Goal: Transaction & Acquisition: Purchase product/service

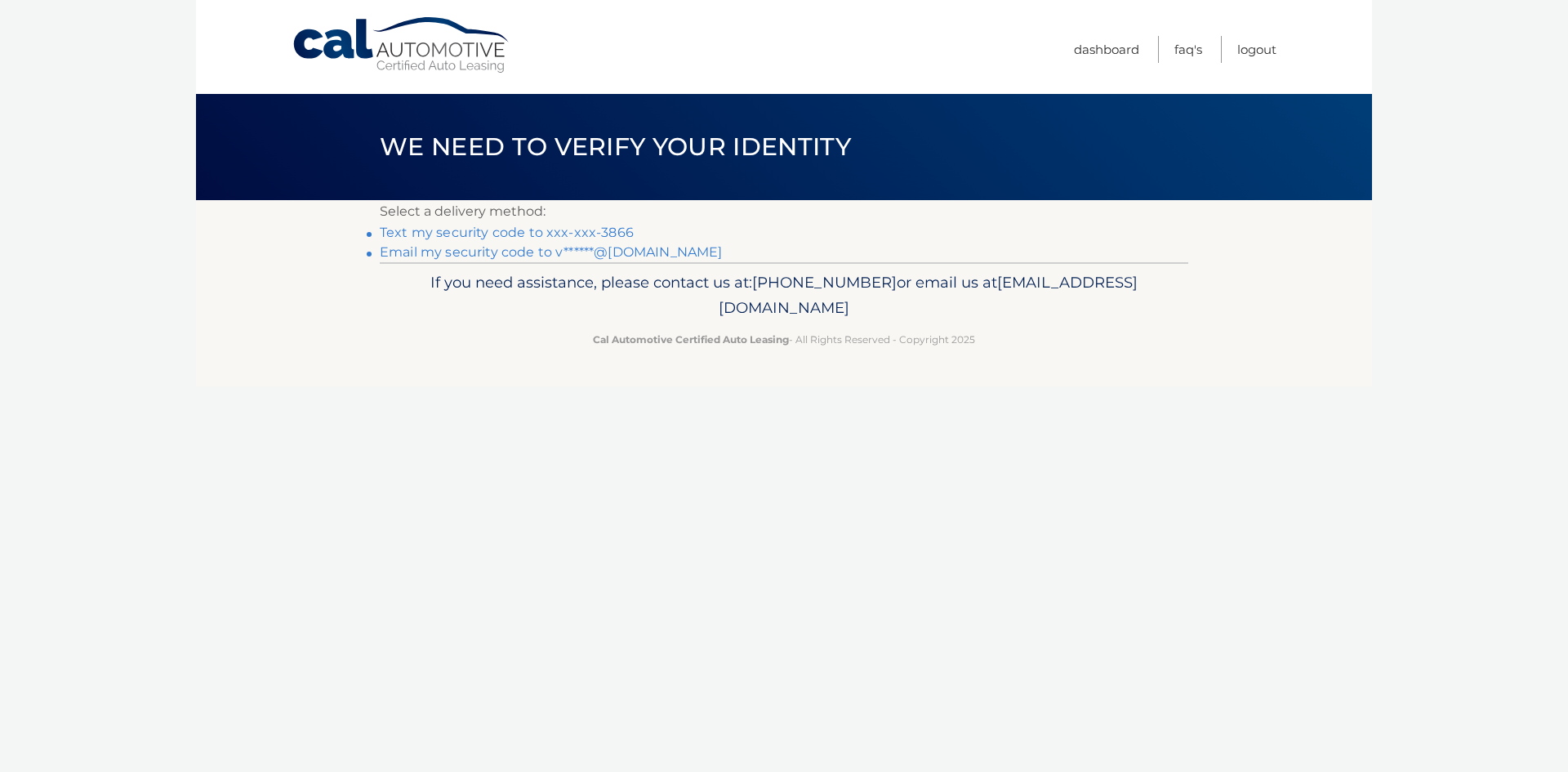
click at [470, 233] on link "Text my security code to xxx-xxx-3866" at bounding box center [507, 232] width 254 height 16
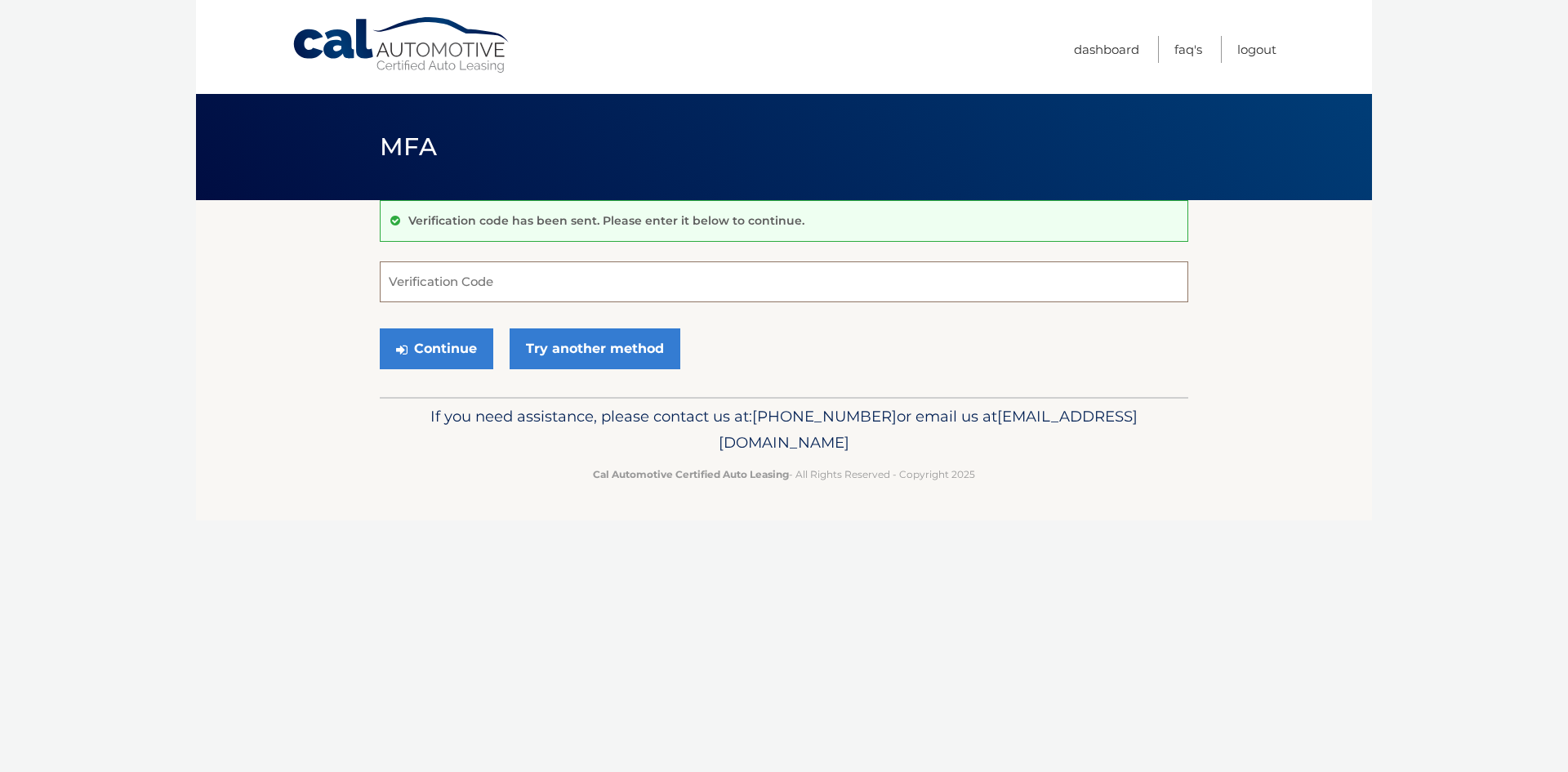
click at [466, 286] on input "Verification Code" at bounding box center [784, 282] width 809 height 41
type input "616158"
click at [464, 360] on button "Continue" at bounding box center [436, 349] width 114 height 41
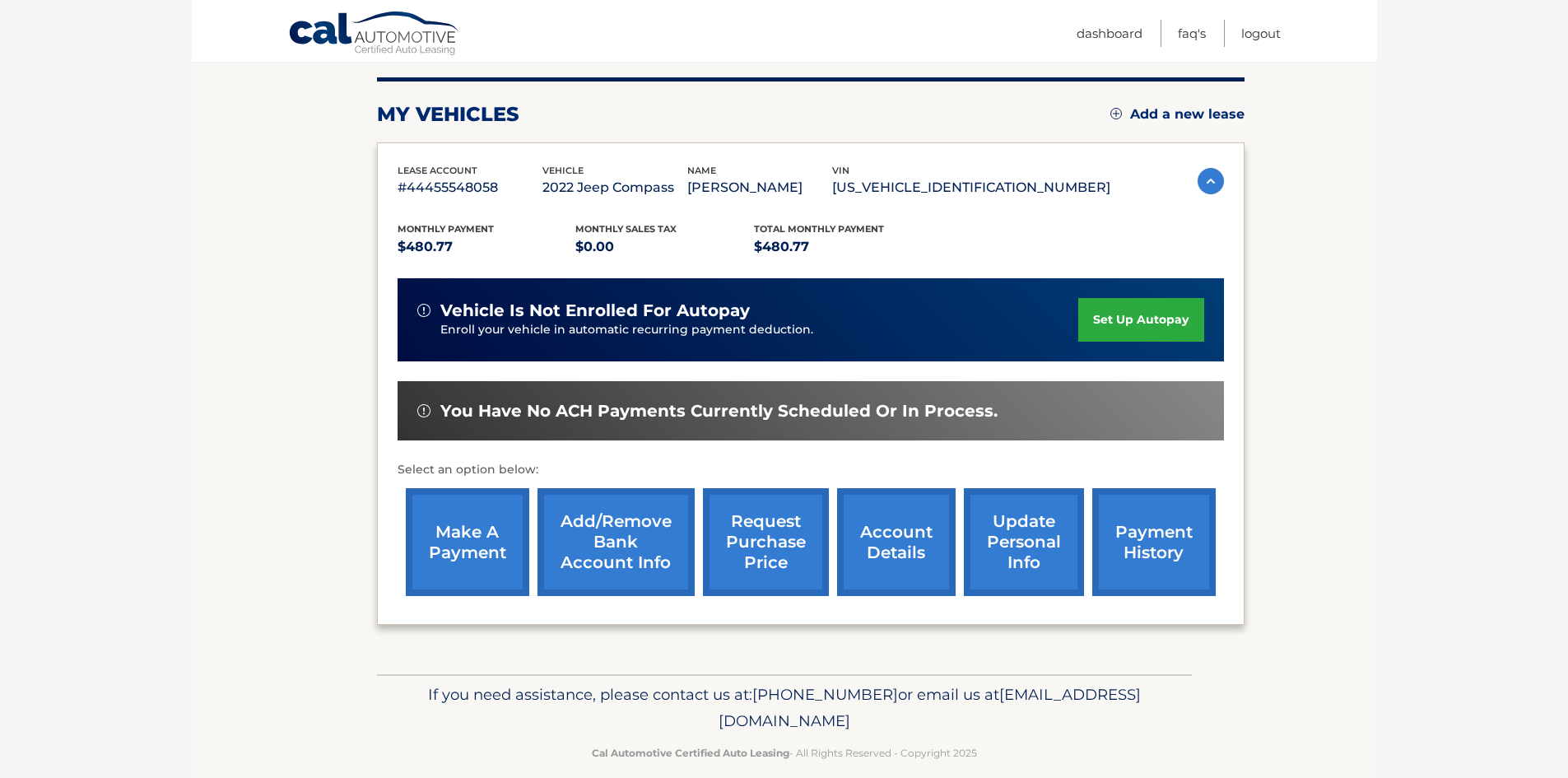
scroll to position [192, 0]
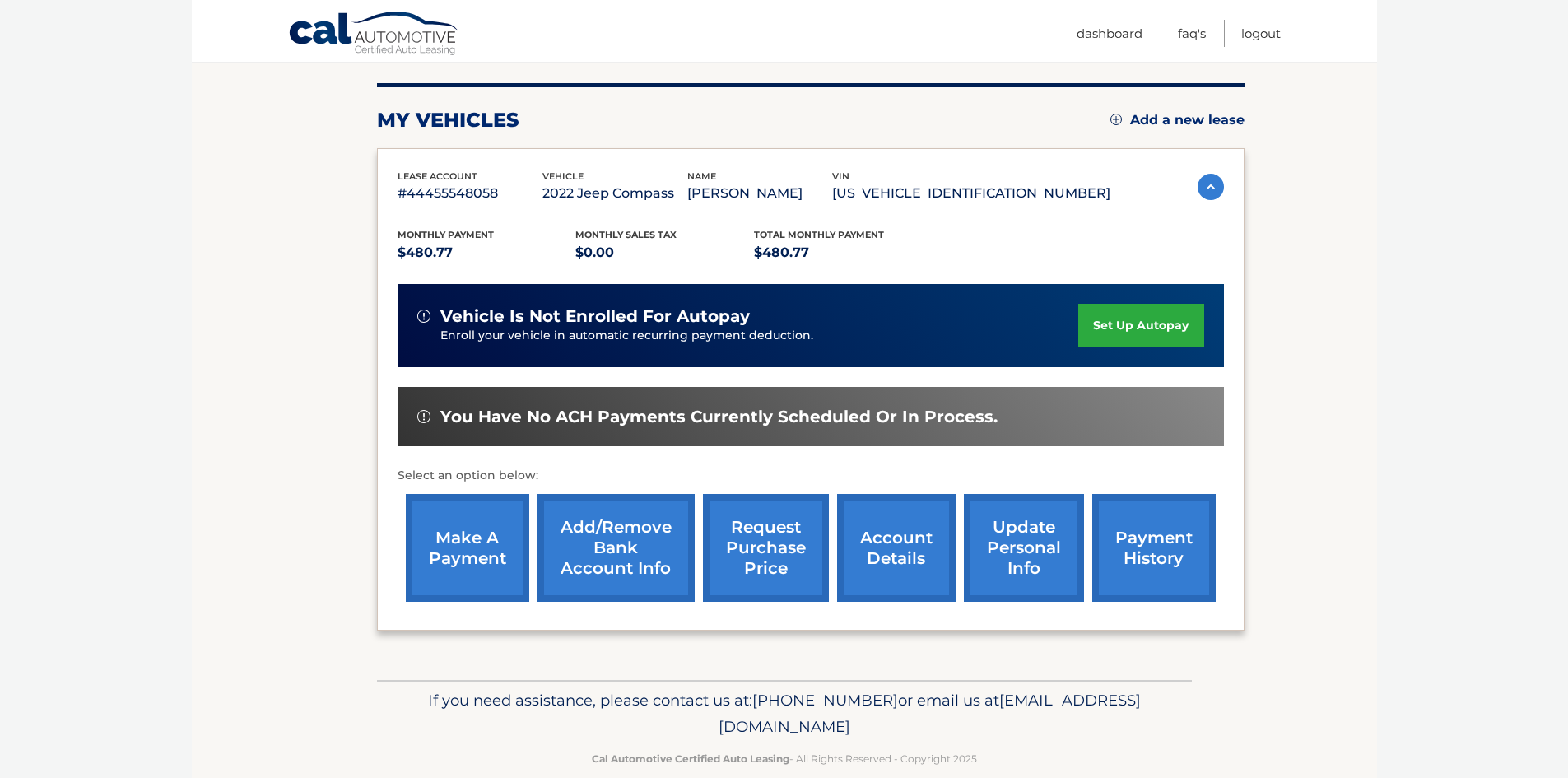
click at [463, 559] on link "make a payment" at bounding box center [468, 548] width 124 height 108
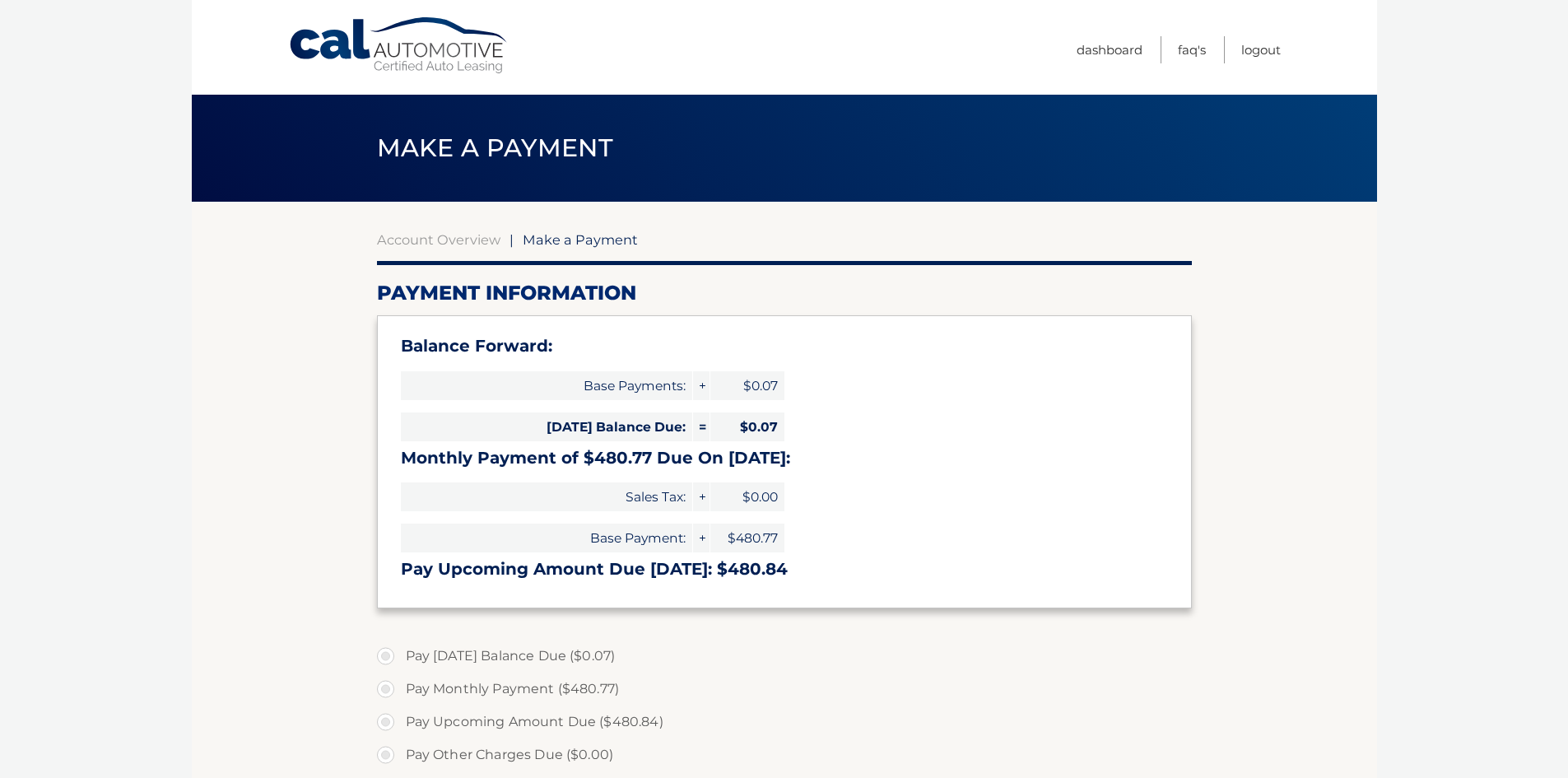
select select "M2FiY2JjOGItZjM0Ny00NDZlLWI4ZmMtOWJkNTJmNTI0Zjgy"
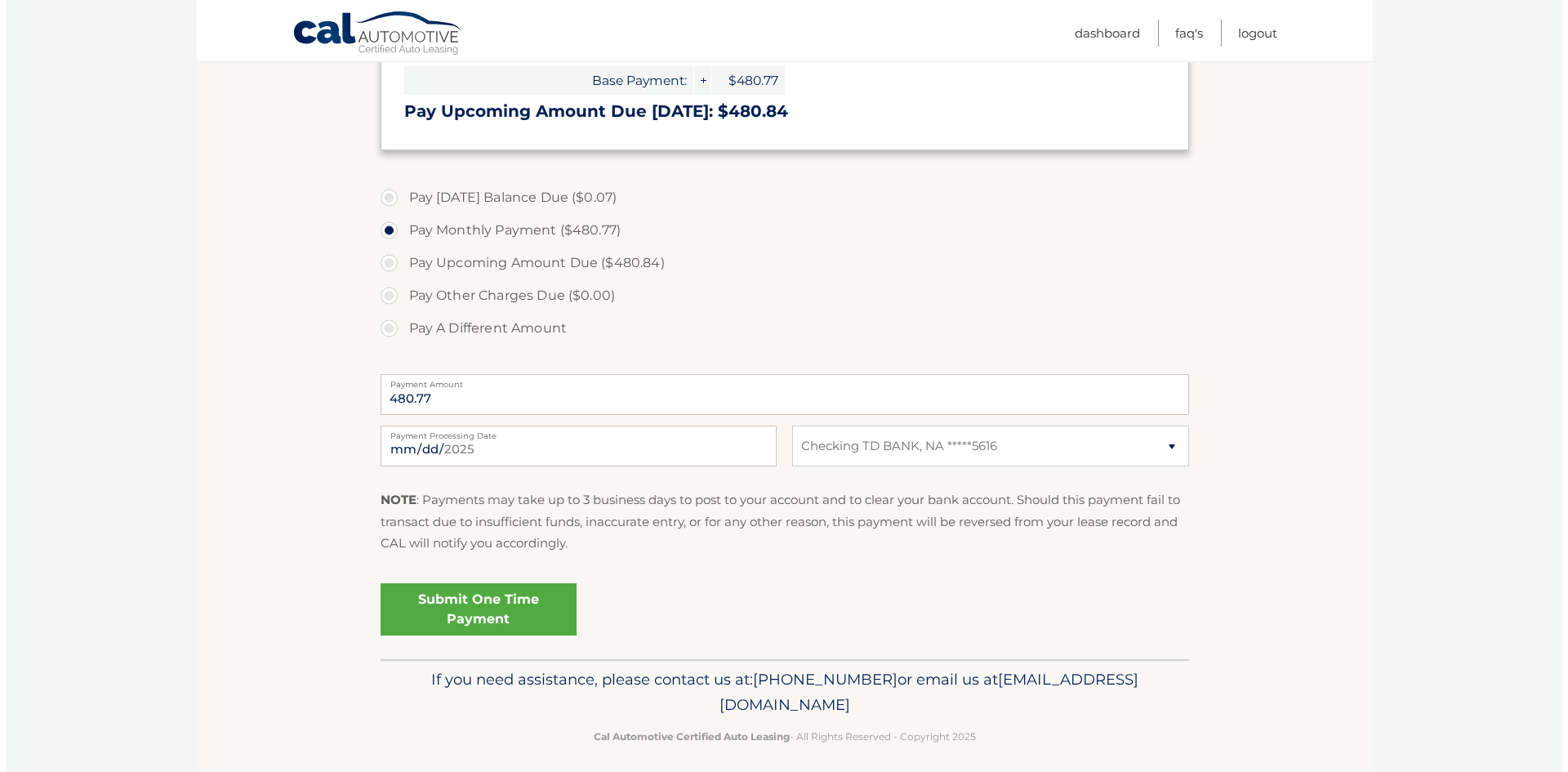
scroll to position [463, 0]
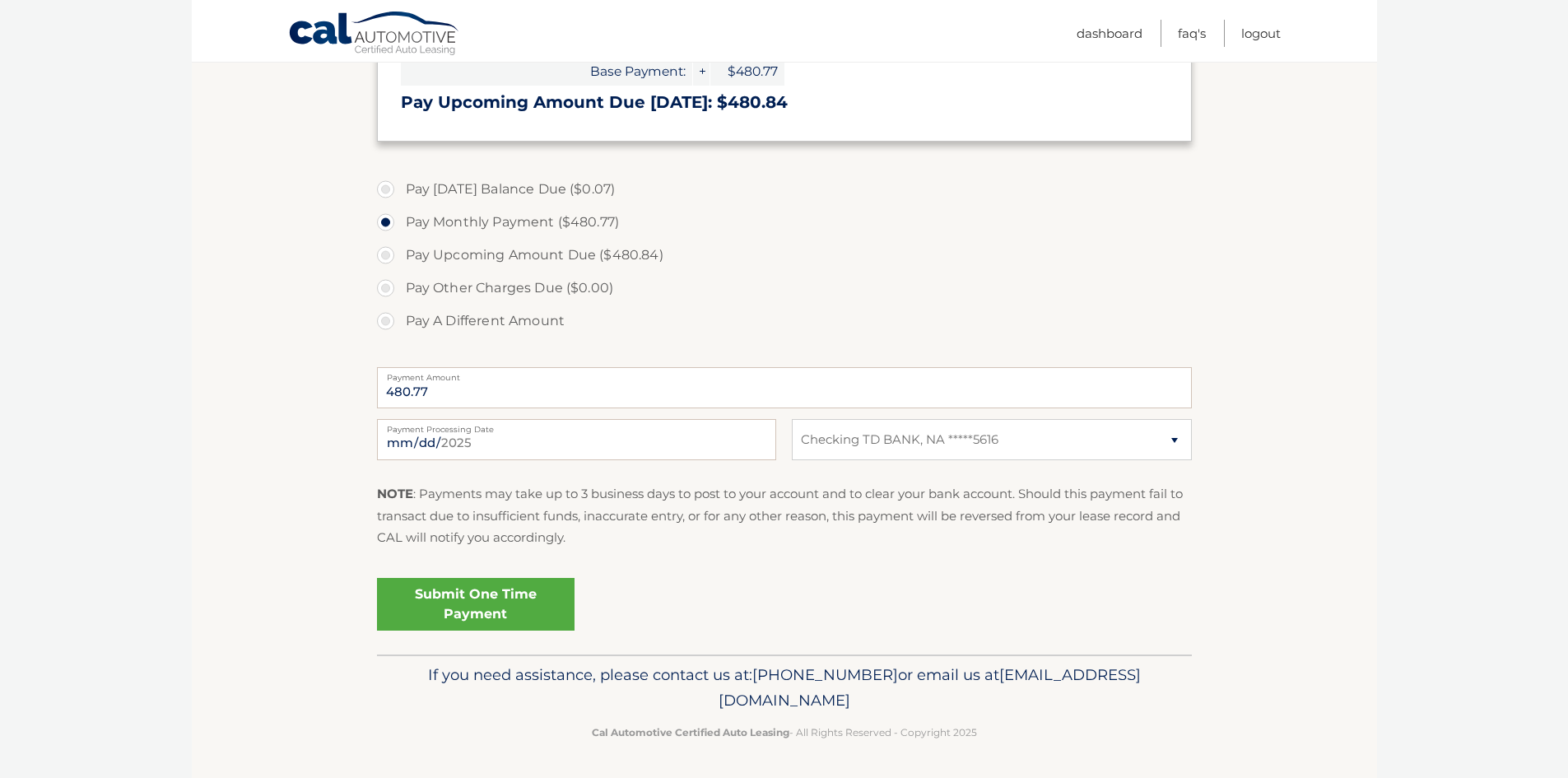
click at [479, 596] on link "Submit One Time Payment" at bounding box center [475, 604] width 197 height 53
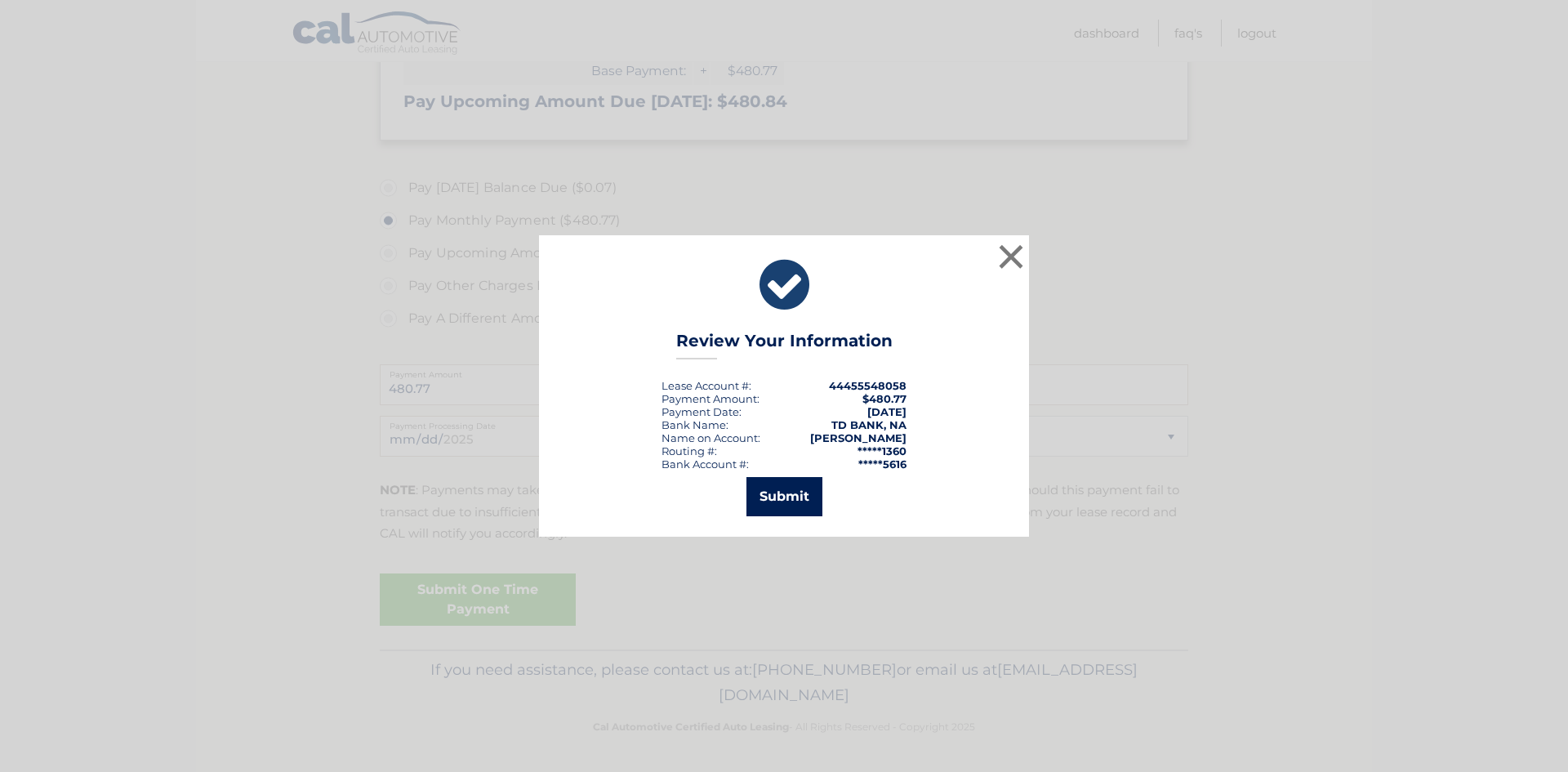
click at [759, 495] on button "Submit" at bounding box center [784, 497] width 76 height 39
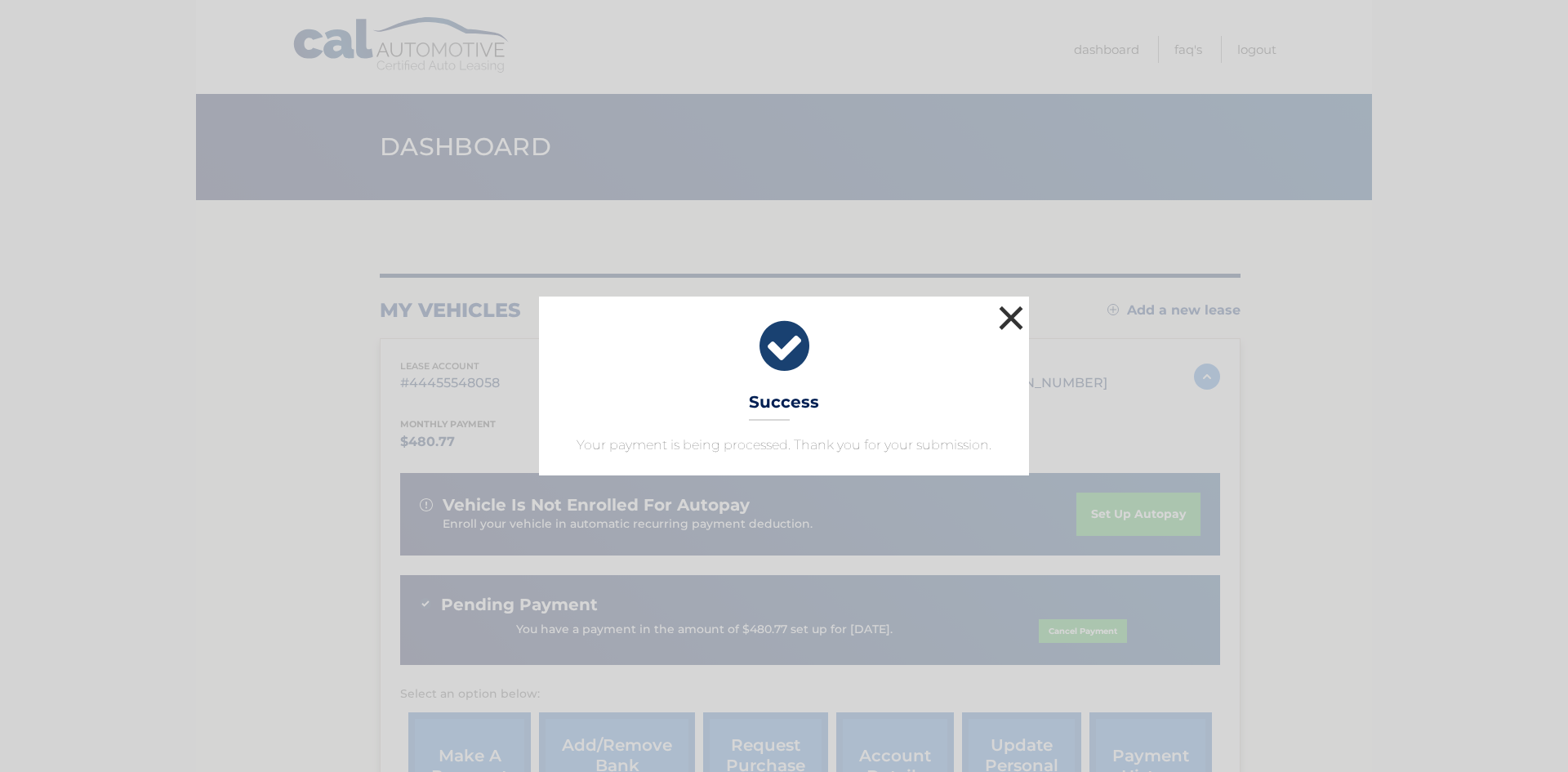
click at [1020, 318] on button "×" at bounding box center [1011, 318] width 33 height 33
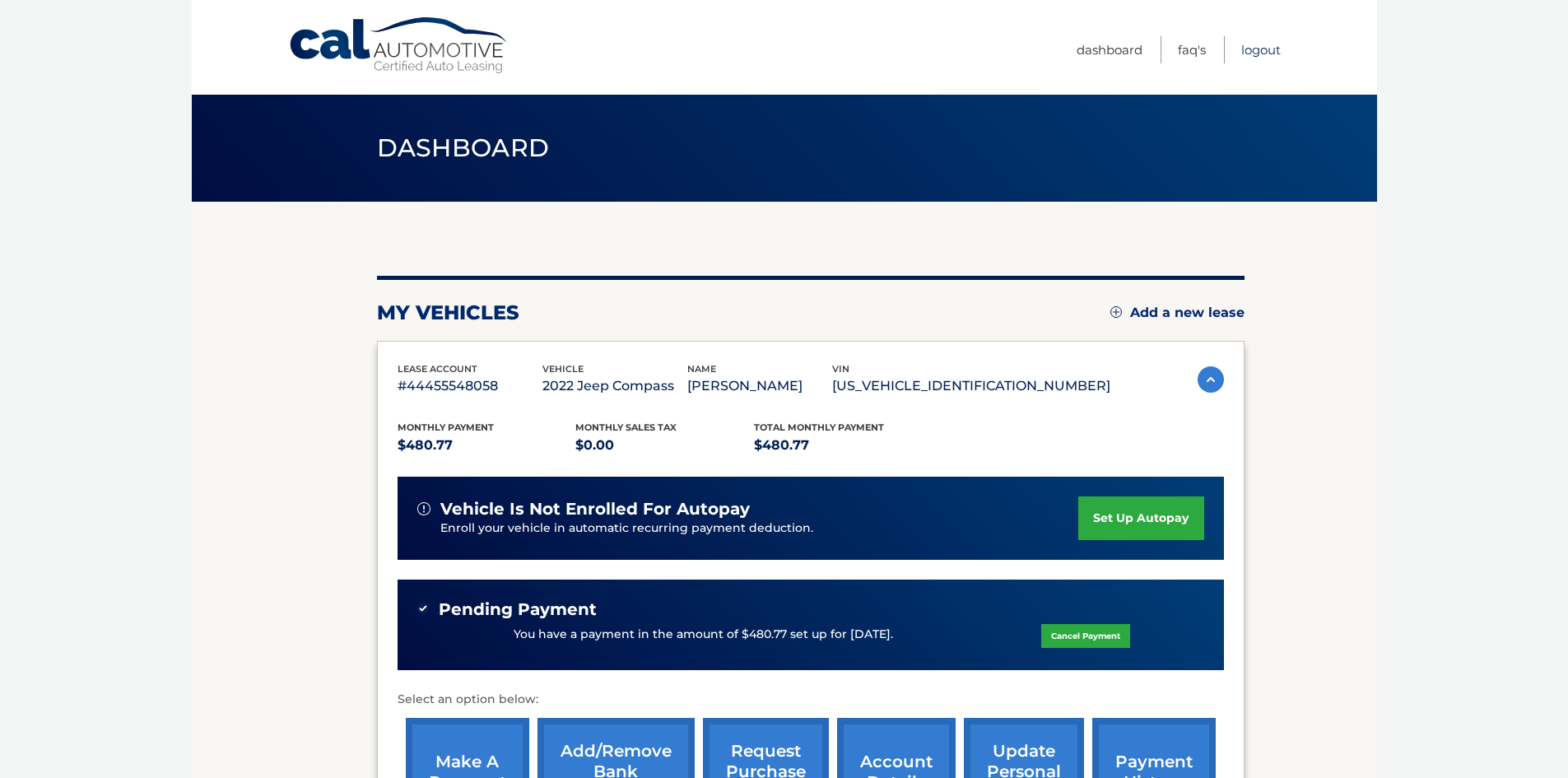
click at [1269, 51] on link "Logout" at bounding box center [1261, 50] width 40 height 27
